Goal: Check status: Check status

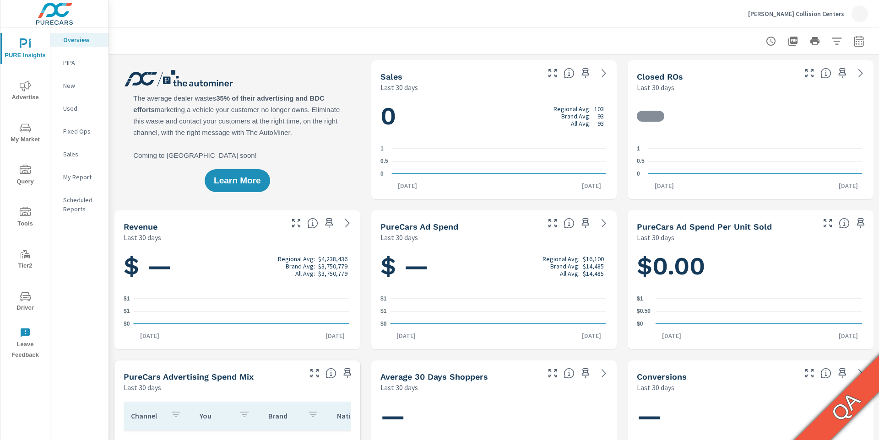
click at [862, 19] on div "button" at bounding box center [859, 13] width 16 height 16
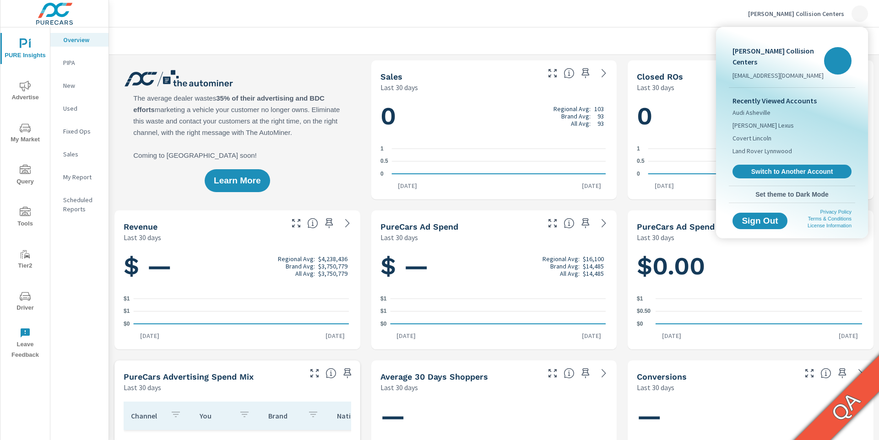
click at [862, 19] on div at bounding box center [439, 220] width 879 height 440
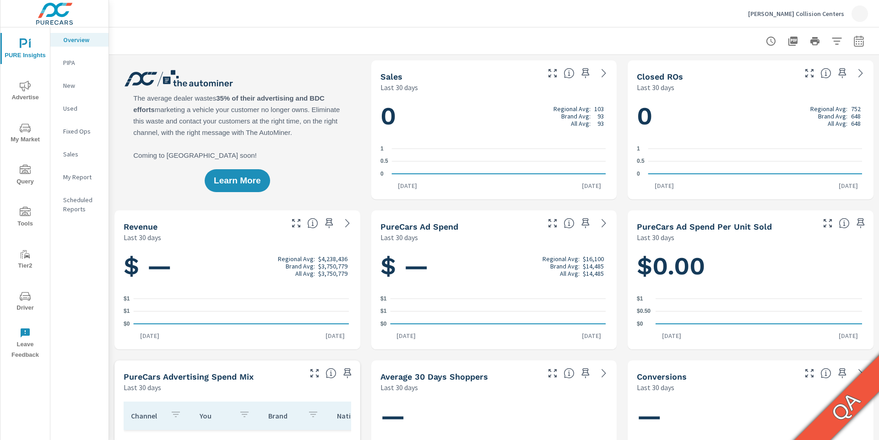
click at [22, 296] on icon "nav menu" at bounding box center [25, 296] width 11 height 11
